Goal: Task Accomplishment & Management: Manage account settings

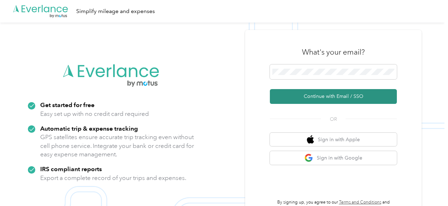
click at [322, 98] on button "Continue with Email / SSO" at bounding box center [333, 96] width 127 height 15
click at [312, 93] on button "Continue with Email / SSO" at bounding box center [333, 96] width 127 height 15
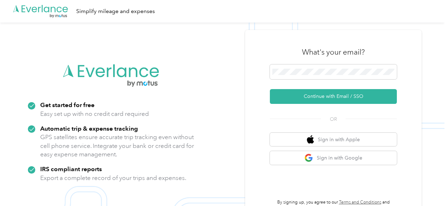
click at [312, 93] on button "Continue with Email / SSO" at bounding box center [333, 96] width 127 height 15
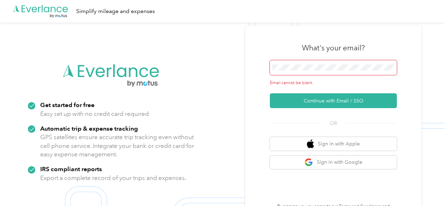
click at [300, 60] on div "What's your email?" at bounding box center [333, 48] width 127 height 25
click at [283, 71] on span at bounding box center [333, 67] width 127 height 15
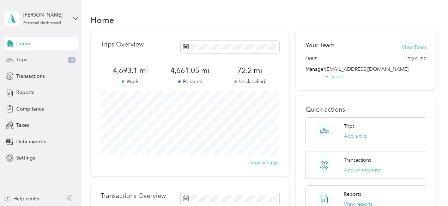
click at [21, 62] on span "Trips" at bounding box center [21, 59] width 11 height 7
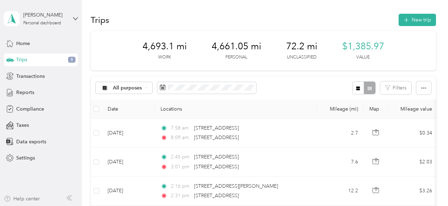
click at [39, 202] on div "Help center" at bounding box center [22, 198] width 36 height 7
